Goal: Task Accomplishment & Management: Use online tool/utility

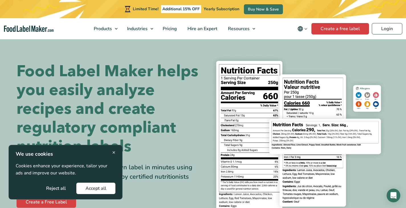
click at [113, 153] on span "×" at bounding box center [113, 153] width 3 height 8
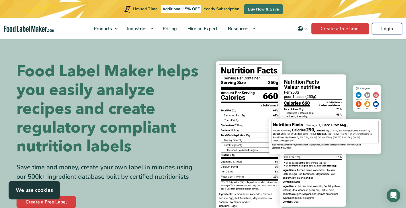
click at [379, 30] on link "Login" at bounding box center [387, 28] width 30 height 11
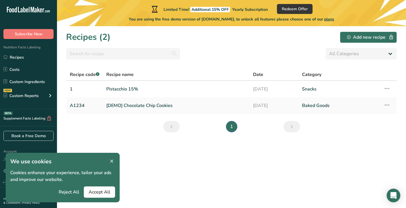
click at [111, 161] on icon at bounding box center [111, 162] width 5 height 8
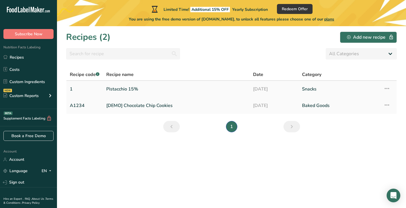
click at [132, 89] on link "Pistacchio 15%" at bounding box center [176, 89] width 140 height 12
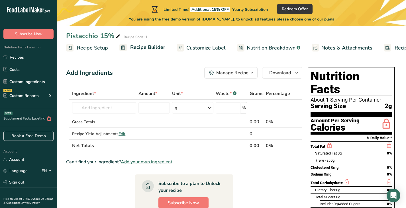
click at [90, 49] on span "Recipe Setup" at bounding box center [92, 48] width 31 height 8
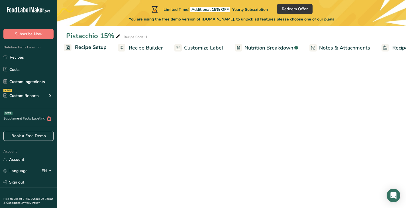
click at [211, 46] on span "Customize Label" at bounding box center [203, 48] width 39 height 8
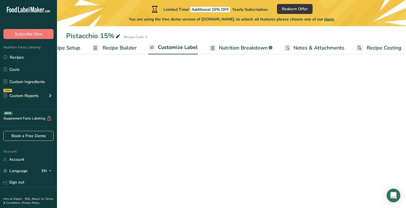
scroll to position [0, 32]
click at [104, 49] on span "Recipe Builder" at bounding box center [115, 48] width 34 height 8
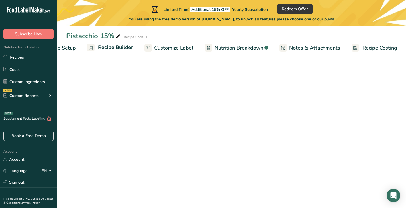
click at [62, 49] on span "Recipe Setup" at bounding box center [60, 48] width 31 height 8
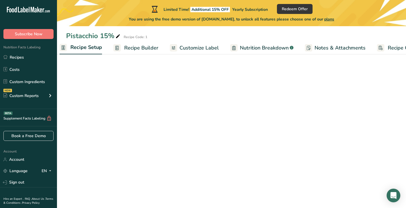
scroll to position [0, 2]
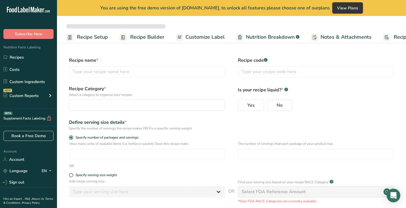
select select
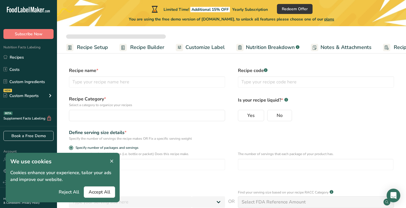
type input "Pistacchio 15%"
type input "1"
radio input "true"
radio input "false"
radio input "true"
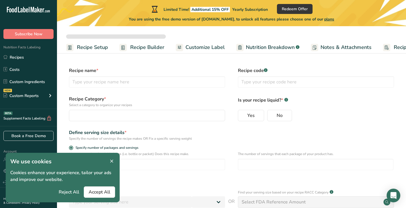
type input "2"
select select "0"
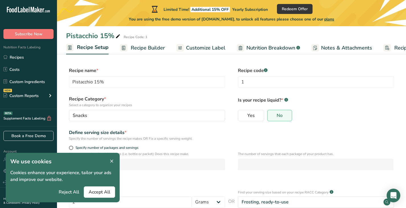
click at [142, 47] on span "Recipe Builder" at bounding box center [148, 48] width 34 height 8
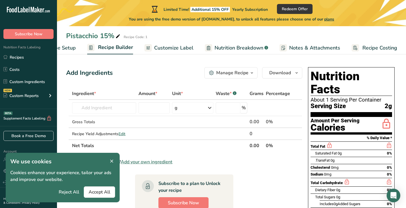
click at [169, 48] on span "Customize Label" at bounding box center [173, 48] width 39 height 8
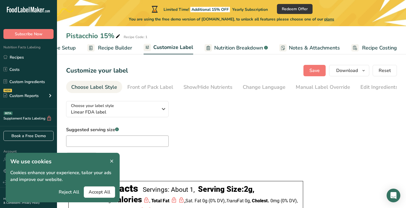
click at [113, 160] on icon at bounding box center [111, 162] width 5 height 8
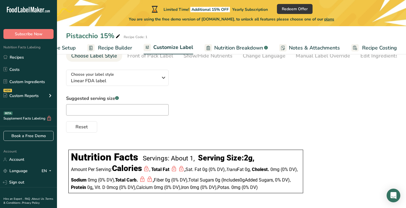
scroll to position [40, 0]
click at [138, 72] on div "Choose your label style Linear FDA label" at bounding box center [114, 78] width 87 height 13
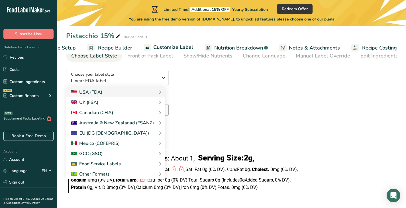
click at [115, 45] on span "Recipe Builder" at bounding box center [115, 48] width 34 height 8
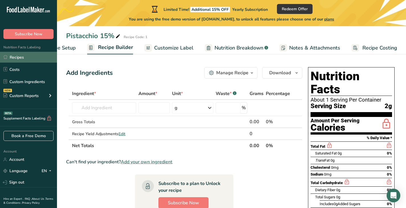
click at [29, 59] on link "Recipes" at bounding box center [28, 57] width 57 height 11
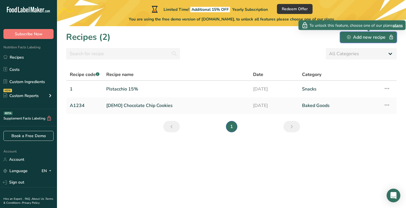
click at [348, 39] on div "Add new recipe" at bounding box center [368, 37] width 43 height 7
click at [360, 37] on div "Add new recipe" at bounding box center [368, 37] width 43 height 7
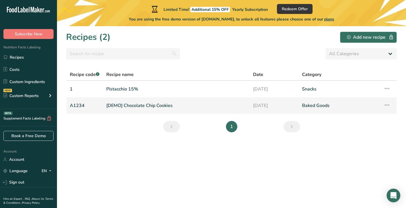
click at [146, 103] on link "[DEMO] Chocolate Chip Cookies" at bounding box center [176, 106] width 140 height 12
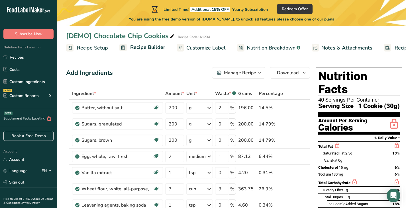
click at [203, 50] on span "Customize Label" at bounding box center [205, 48] width 39 height 8
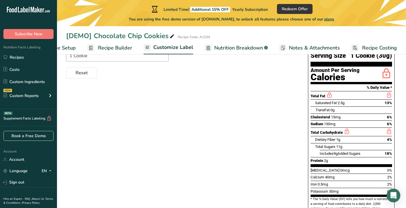
scroll to position [114, 0]
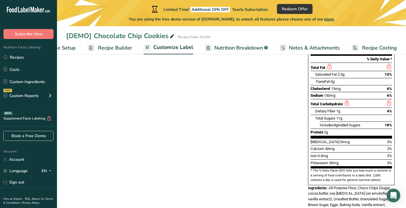
click at [246, 50] on span "Nutrition Breakdown" at bounding box center [238, 48] width 49 height 8
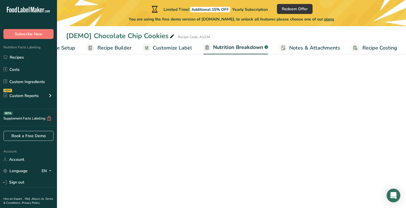
select select "Calories"
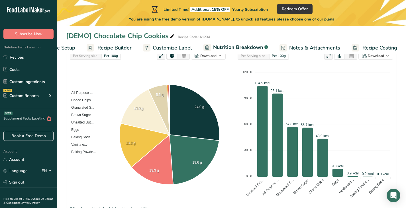
scroll to position [114, 0]
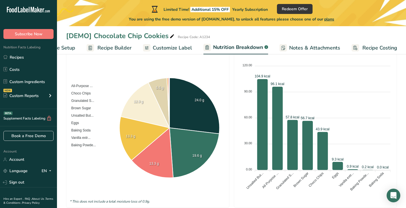
click at [165, 46] on span "Customize Label" at bounding box center [172, 48] width 39 height 8
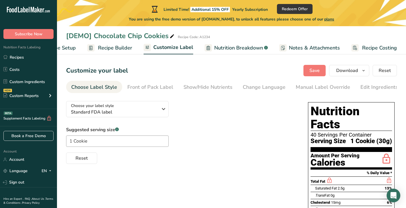
click at [111, 50] on span "Recipe Builder" at bounding box center [115, 48] width 34 height 8
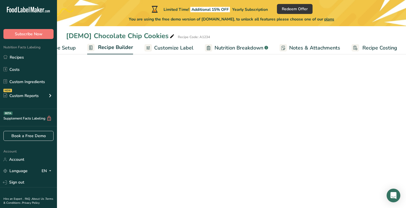
scroll to position [0, 32]
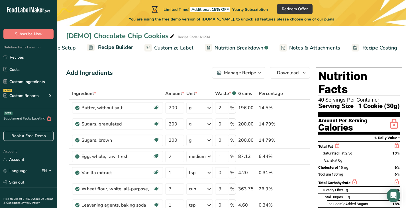
click at [75, 48] on span "Recipe Setup" at bounding box center [60, 48] width 31 height 8
